Goal: Check status: Check status

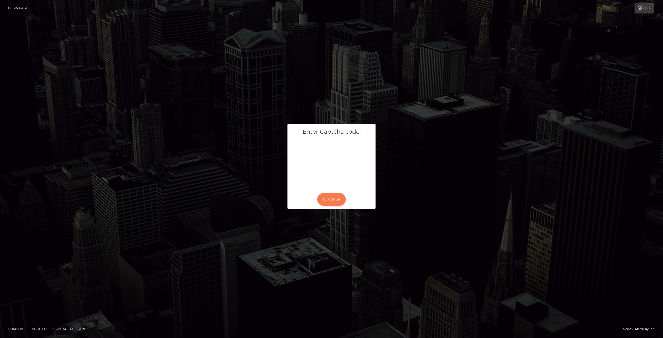
click at [334, 195] on button "Continue" at bounding box center [331, 199] width 28 height 13
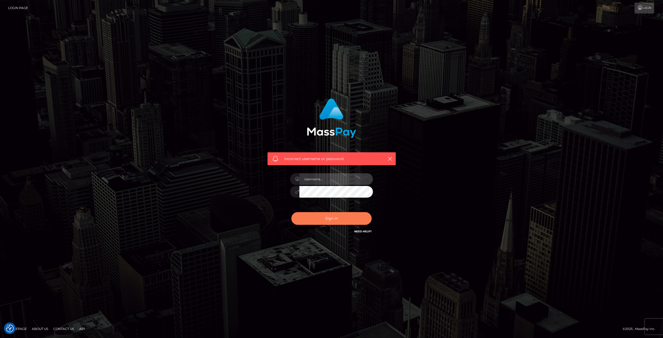
type input "Klaudia Peczynska"
click at [335, 219] on button "Sign in" at bounding box center [331, 218] width 80 height 13
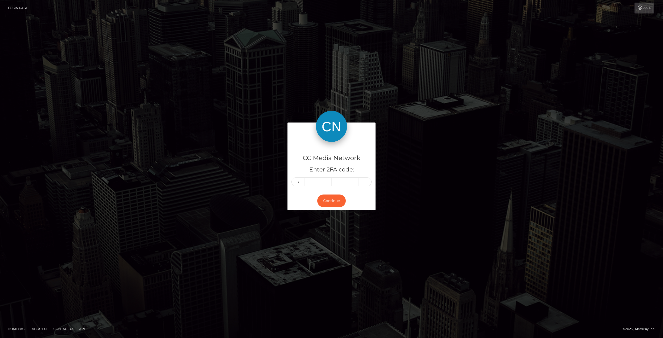
type input "8"
type input "0"
type input "1"
type input "0"
type input "6"
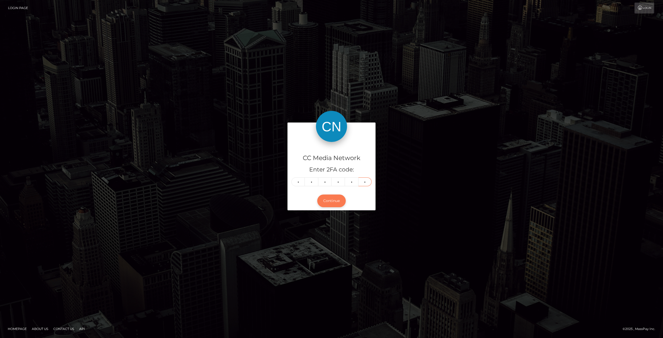
type input "8"
click at [332, 199] on button "Continue" at bounding box center [331, 200] width 28 height 13
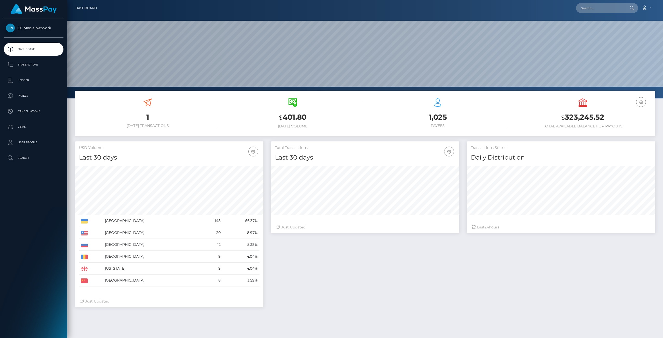
scroll to position [92, 188]
click at [38, 66] on p "Transactions" at bounding box center [33, 65] width 55 height 8
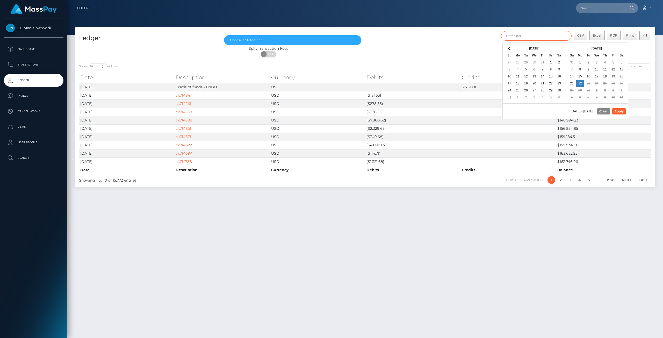
click at [524, 36] on input "text" at bounding box center [536, 36] width 71 height 10
click at [617, 108] on button "Apply" at bounding box center [618, 111] width 13 height 6
type input "[DATE] - [DATE]"
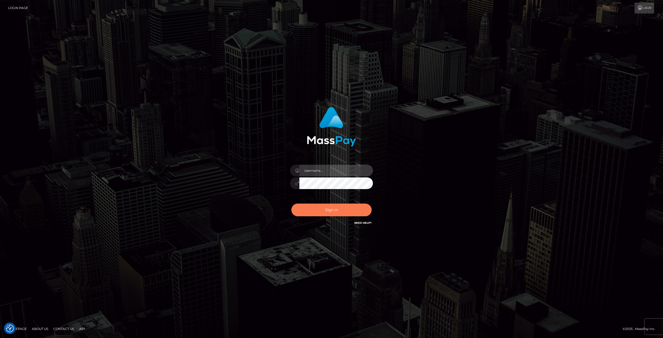
type input "Klaudia Peczynska"
click at [330, 209] on button "Sign in" at bounding box center [331, 209] width 80 height 13
